Goal: Information Seeking & Learning: Understand process/instructions

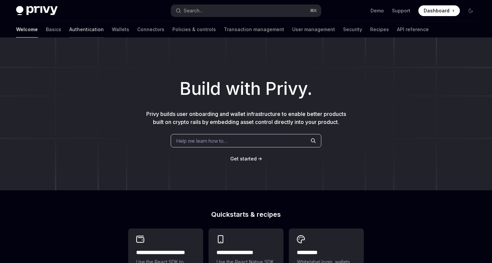
type textarea "*"
click at [211, 10] on button "Search... ⌘ K" at bounding box center [246, 11] width 150 height 12
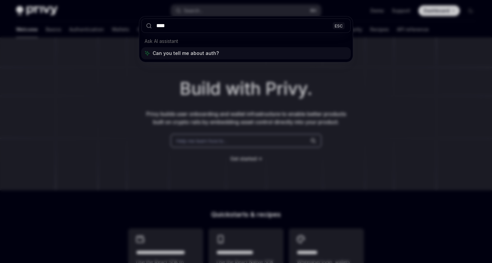
type input "*****"
type textarea "*"
type input "**********"
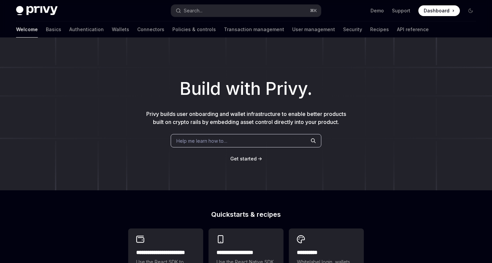
type textarea "*"
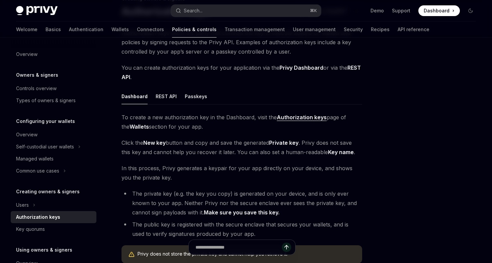
scroll to position [58, 0]
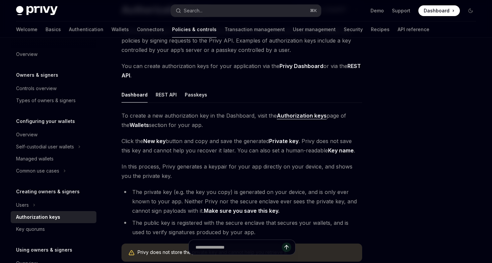
click at [170, 142] on span "Click the New key button and copy and save the generated Private key . Privy do…" at bounding box center [242, 145] width 241 height 19
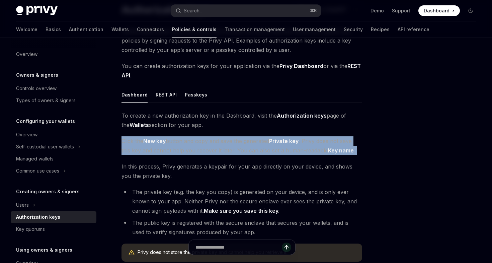
click at [170, 142] on span "Click the New key button and copy and save the generated Private key . Privy do…" at bounding box center [242, 145] width 241 height 19
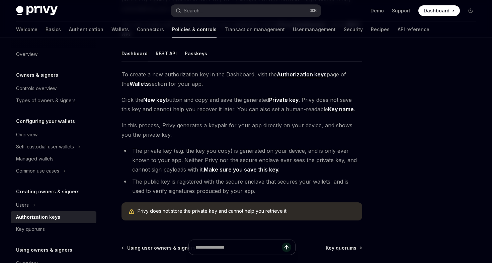
scroll to position [100, 0]
click at [172, 166] on li "The private key (e.g. the key you copy) is generated on your device, and is onl…" at bounding box center [242, 159] width 241 height 28
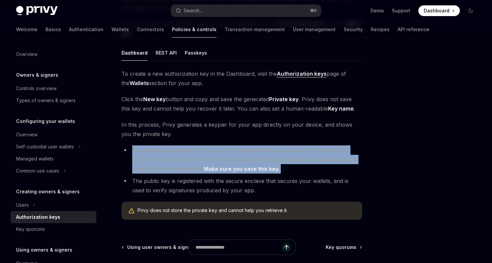
click at [172, 166] on li "The private key (e.g. the key you copy) is generated on your device, and is onl…" at bounding box center [242, 159] width 241 height 28
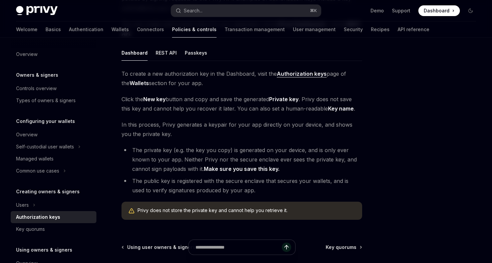
click at [173, 167] on li "The private key (e.g. the key you copy) is generated on your device, and is onl…" at bounding box center [242, 159] width 241 height 28
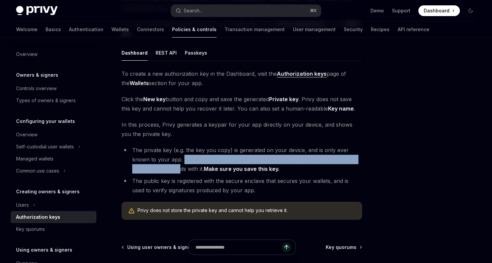
drag, startPoint x: 184, startPoint y: 162, endPoint x: 180, endPoint y: 172, distance: 11.1
click at [180, 172] on li "The private key (e.g. the key you copy) is generated on your device, and is onl…" at bounding box center [242, 159] width 241 height 28
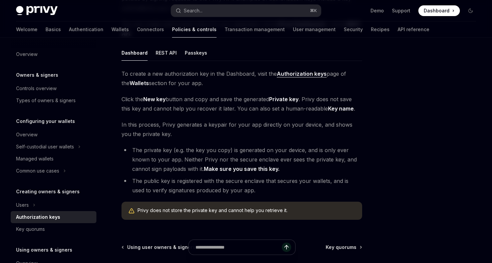
click at [178, 186] on li "The public key is registered with the secure enclave that secures your wallets,…" at bounding box center [242, 185] width 241 height 19
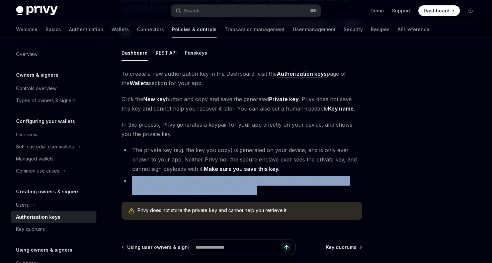
click at [178, 186] on li "The public key is registered with the secure enclave that secures your wallets,…" at bounding box center [242, 185] width 241 height 19
click at [194, 186] on li "The public key is registered with the secure enclave that secures your wallets,…" at bounding box center [242, 185] width 241 height 19
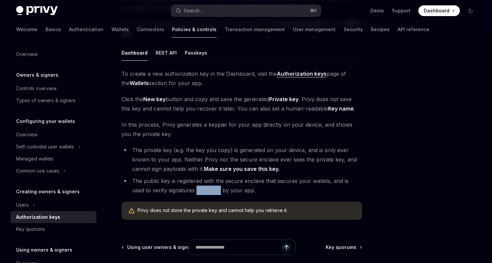
click at [194, 186] on li "The public key is registered with the secure enclave that secures your wallets,…" at bounding box center [242, 185] width 241 height 19
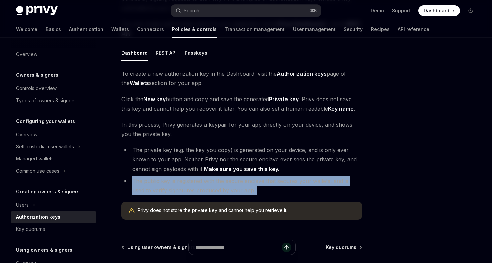
click at [194, 186] on li "The public key is registered with the secure enclave that secures your wallets,…" at bounding box center [242, 185] width 241 height 19
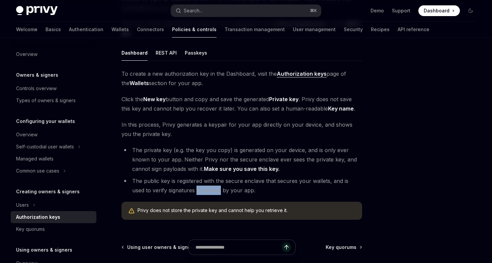
click at [194, 186] on li "The public key is registered with the secure enclave that secures your wallets,…" at bounding box center [242, 185] width 241 height 19
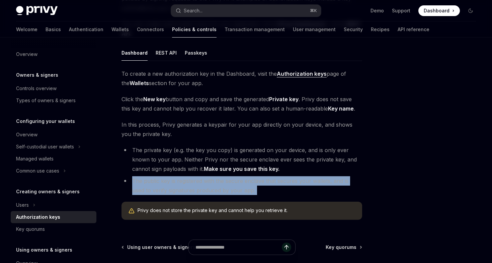
click at [194, 186] on li "The public key is registered with the secure enclave that secures your wallets,…" at bounding box center [242, 185] width 241 height 19
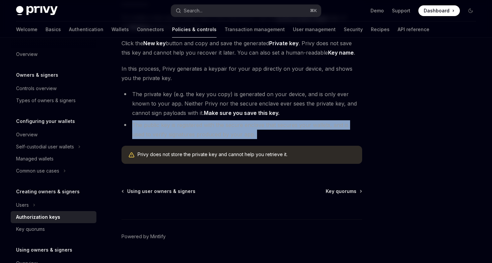
scroll to position [159, 0]
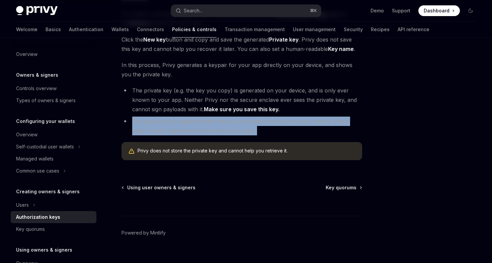
click at [233, 134] on li "The public key is registered with the secure enclave that secures your wallets,…" at bounding box center [242, 126] width 241 height 19
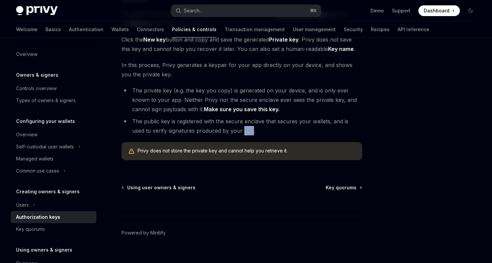
click at [233, 134] on li "The public key is registered with the secure enclave that secures your wallets,…" at bounding box center [242, 126] width 241 height 19
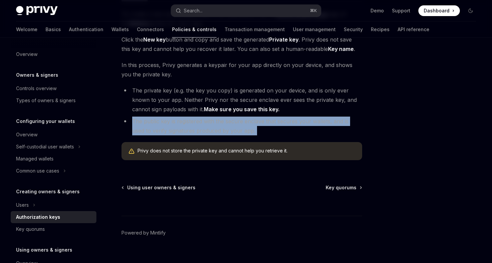
click at [233, 134] on li "The public key is registered with the secure enclave that secures your wallets,…" at bounding box center [242, 126] width 241 height 19
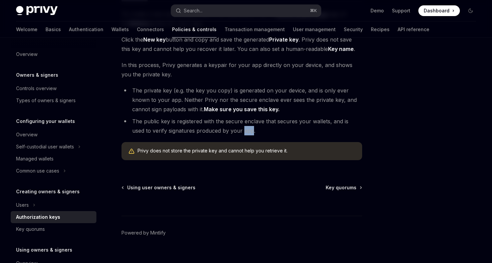
click at [233, 134] on li "The public key is registered with the secure enclave that secures your wallets,…" at bounding box center [242, 126] width 241 height 19
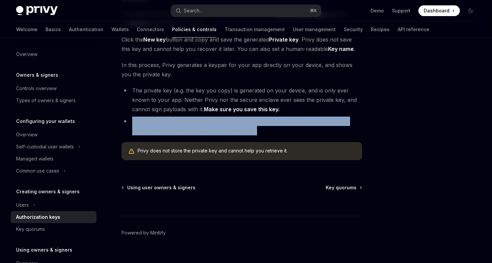
click at [233, 134] on li "The public key is registered with the secure enclave that secures your wallets,…" at bounding box center [242, 126] width 241 height 19
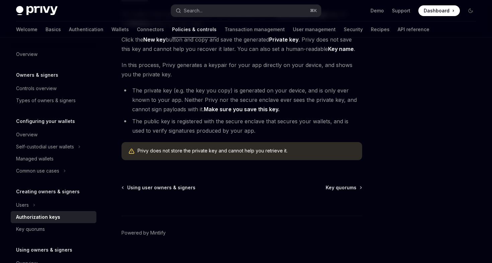
click at [373, 64] on div "Creating owners & signers Authorization keys OpenAI Open in ChatGPT OpenAI Open…" at bounding box center [246, 76] width 471 height 396
